Goal: Information Seeking & Learning: Learn about a topic

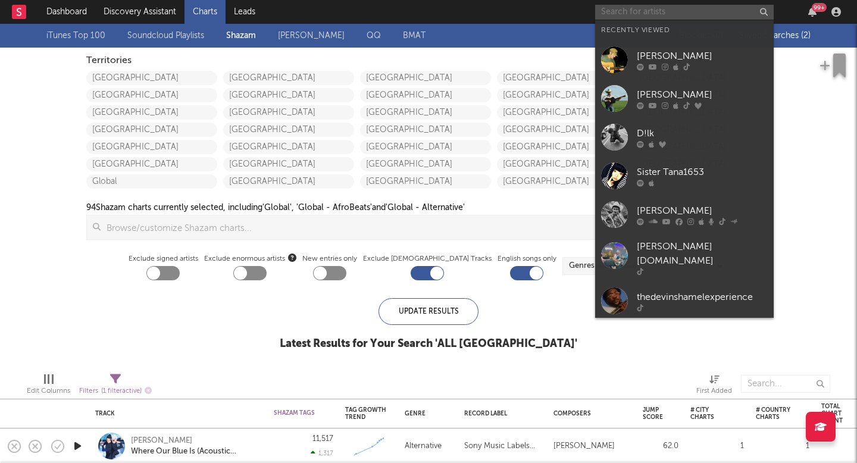
click at [640, 14] on input "text" at bounding box center [684, 12] width 179 height 15
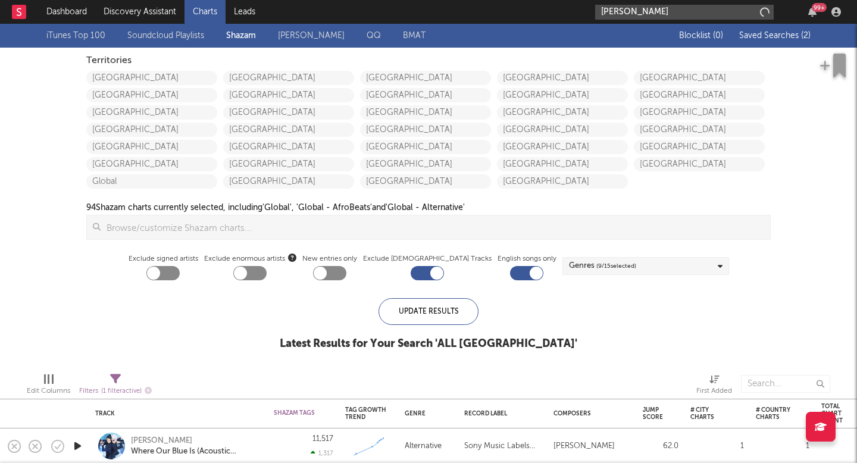
type input "[PERSON_NAME]"
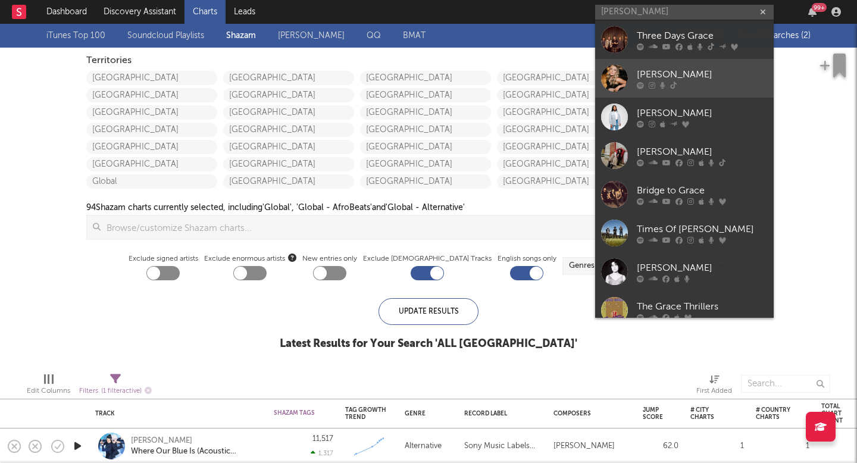
click at [645, 76] on div "[PERSON_NAME]" at bounding box center [702, 74] width 131 height 14
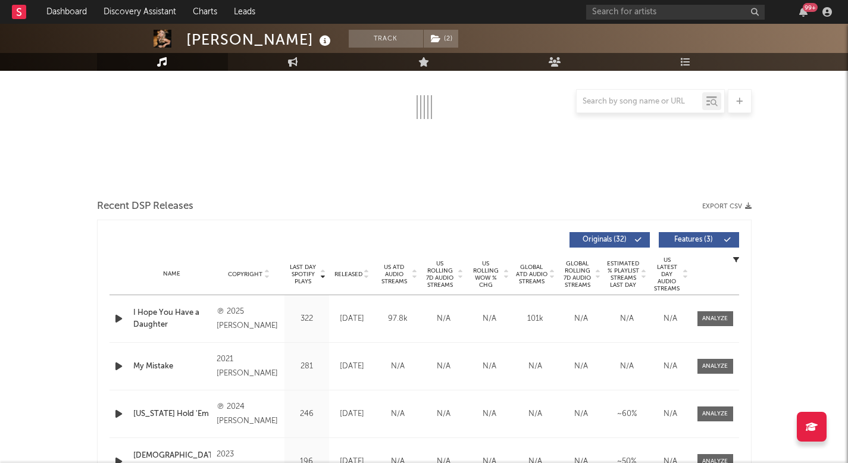
select select "6m"
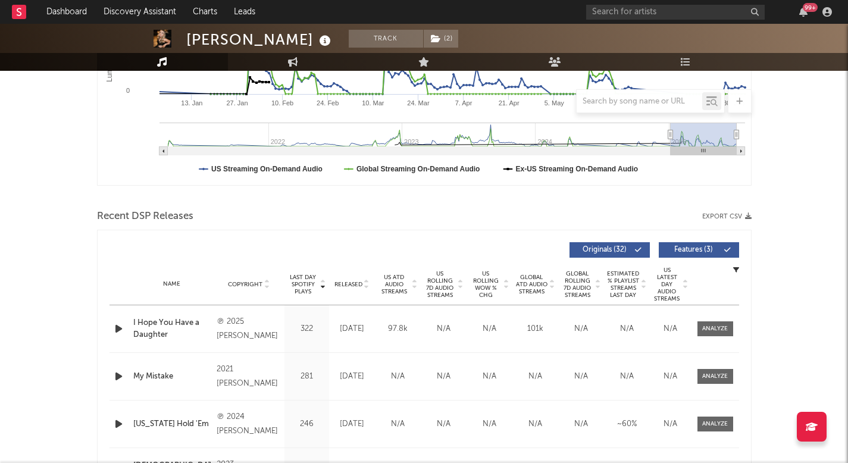
scroll to position [375, 0]
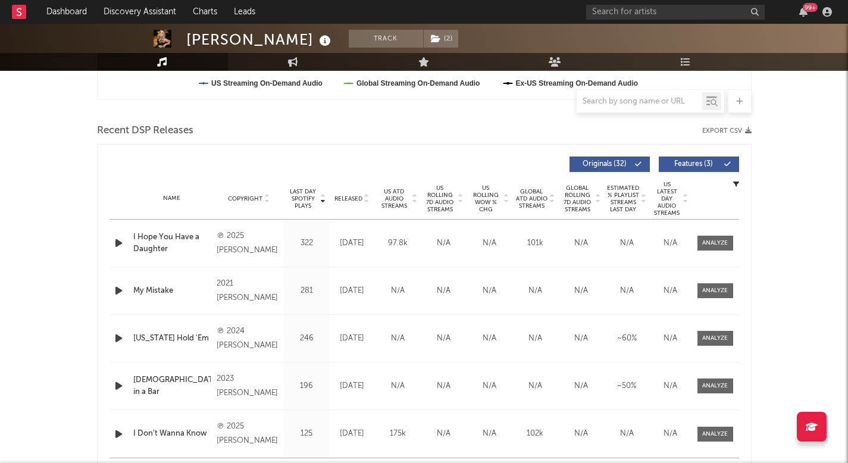
click at [349, 195] on span "Released" at bounding box center [349, 198] width 28 height 7
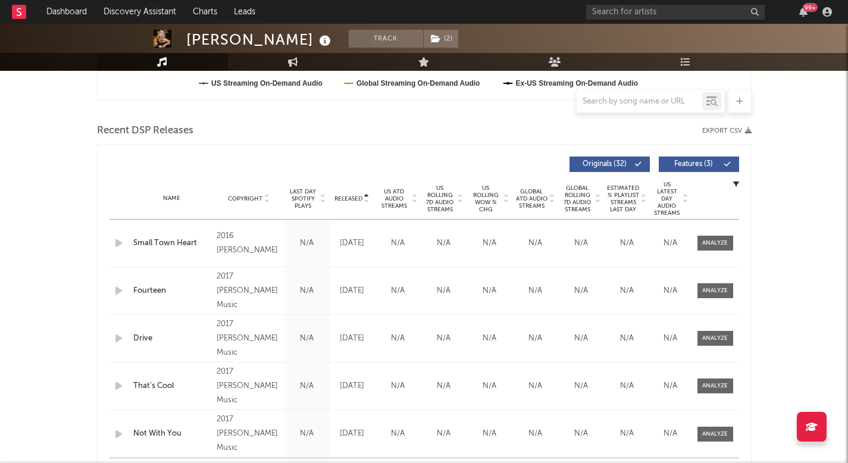
click at [348, 193] on div "Name Copyright Label Album Names Composer Names 7 Day Spotify Plays Last Day Sp…" at bounding box center [425, 199] width 630 height 42
click at [344, 198] on span "Released" at bounding box center [349, 198] width 28 height 7
